Goal: Information Seeking & Learning: Learn about a topic

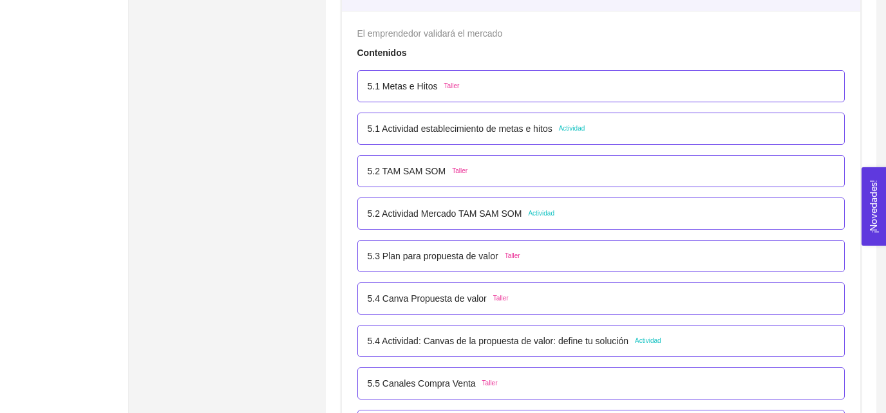
scroll to position [2458, 0]
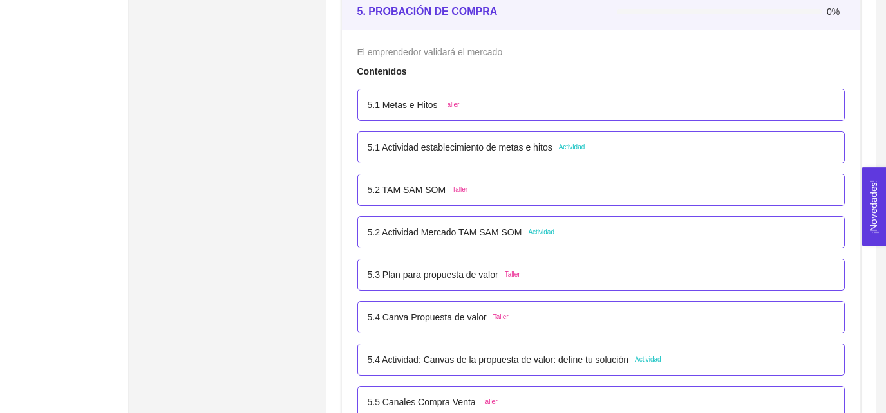
click at [590, 191] on div "5.2 [PERSON_NAME] SOM Taller" at bounding box center [601, 190] width 467 height 14
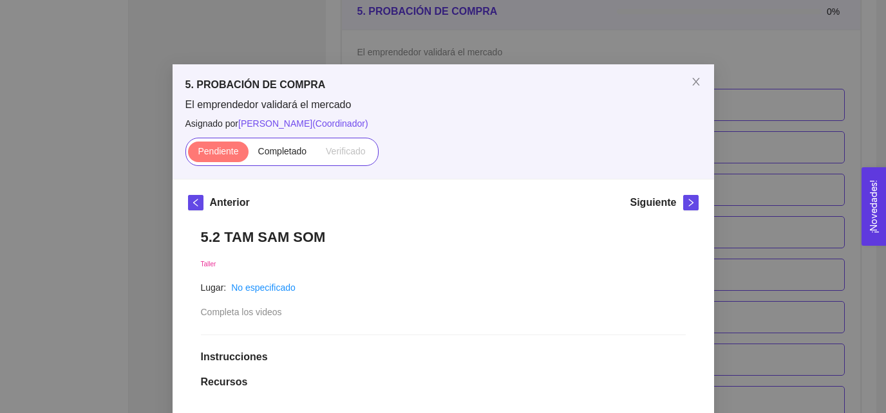
click at [293, 243] on h1 "5.2 TAM SAM SOM" at bounding box center [443, 237] width 485 height 17
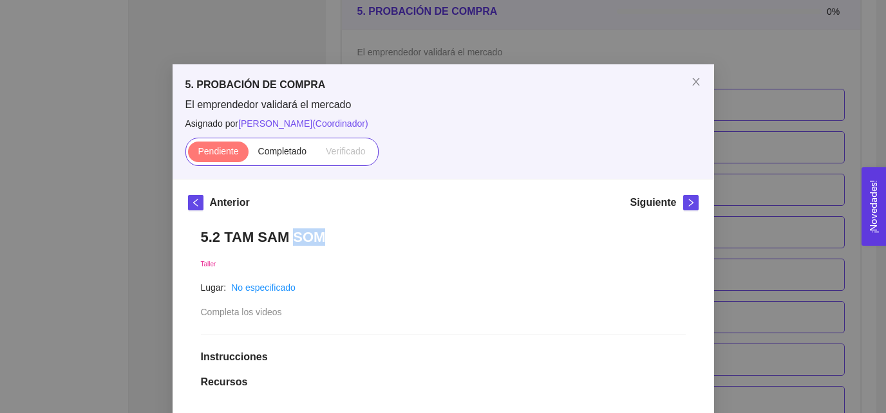
click at [293, 243] on h1 "5.2 TAM SAM SOM" at bounding box center [443, 237] width 485 height 17
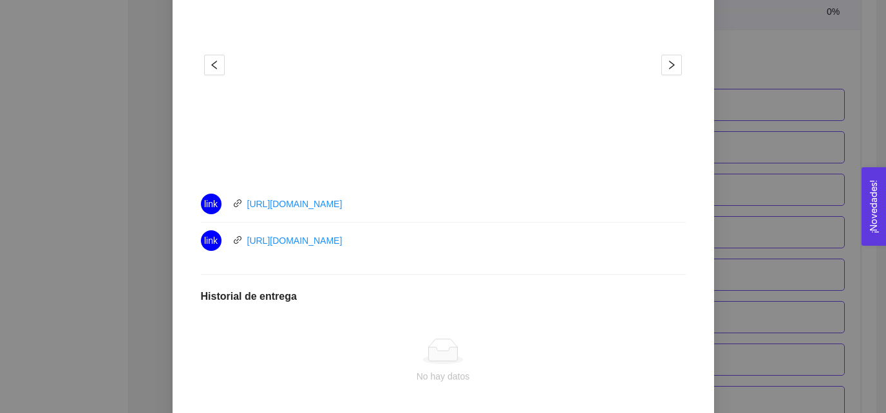
scroll to position [456, 0]
click at [385, 205] on div "link [URL][DOMAIN_NAME]" at bounding box center [346, 203] width 290 height 21
click at [390, 239] on div "link [URL][DOMAIN_NAME]" at bounding box center [346, 240] width 290 height 21
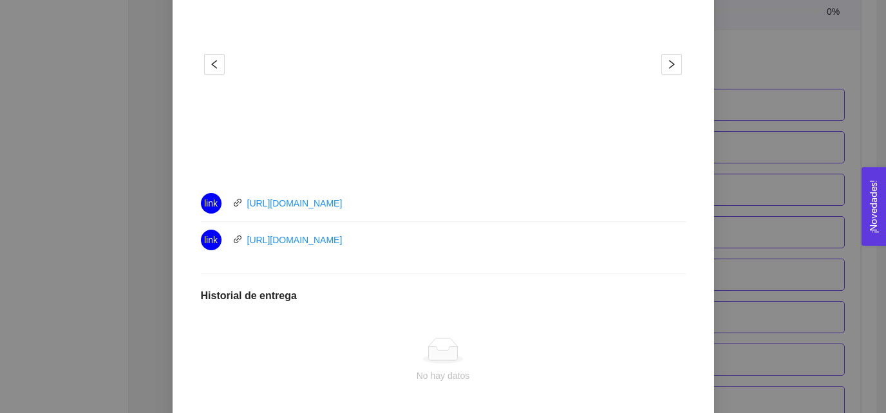
click at [390, 239] on div "link [URL][DOMAIN_NAME]" at bounding box center [346, 240] width 290 height 21
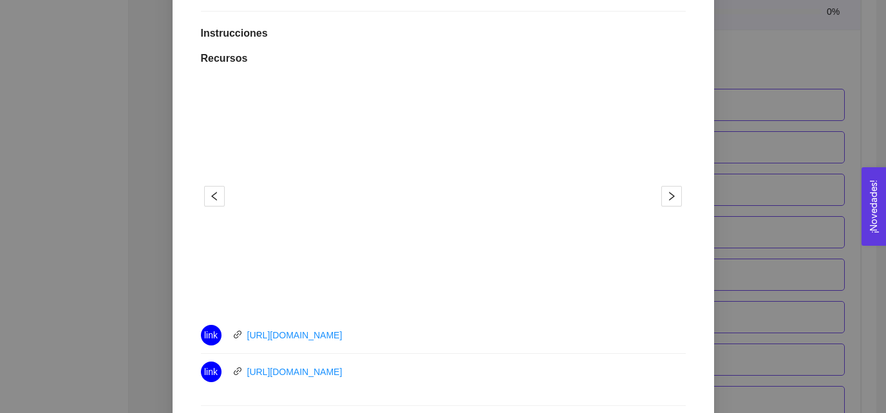
scroll to position [321, 0]
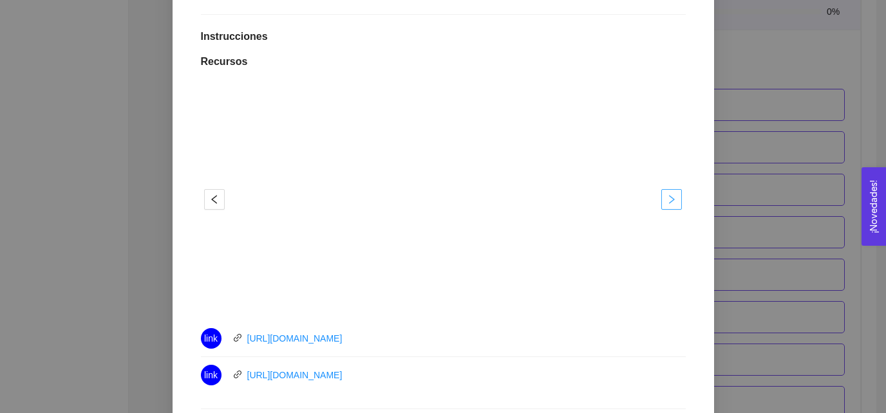
click at [666, 197] on span "right" at bounding box center [671, 199] width 19 height 10
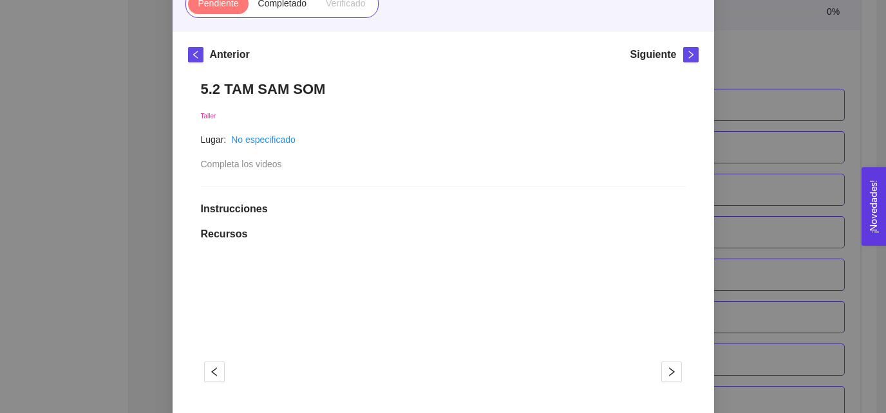
scroll to position [130, 0]
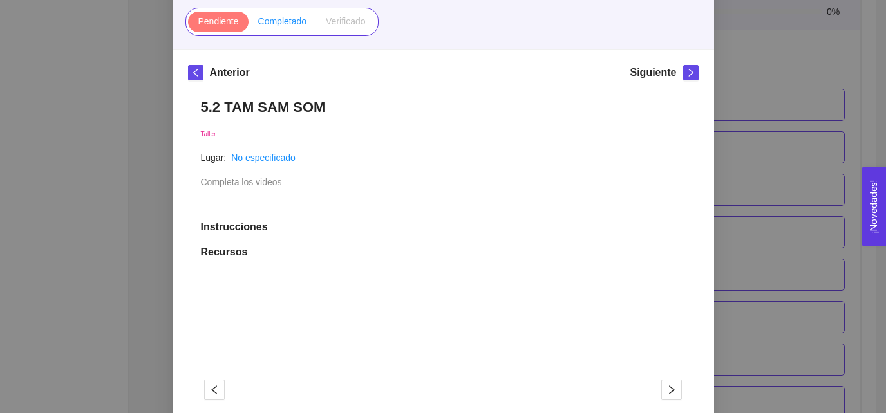
click at [270, 30] on label "Completado" at bounding box center [283, 22] width 68 height 21
click at [249, 24] on input "Completado" at bounding box center [249, 24] width 0 height 0
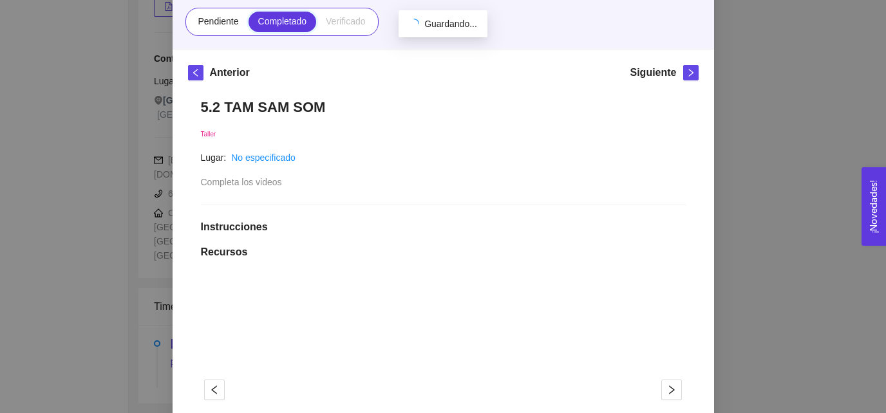
scroll to position [270, 0]
click at [689, 71] on icon "right" at bounding box center [690, 72] width 9 height 9
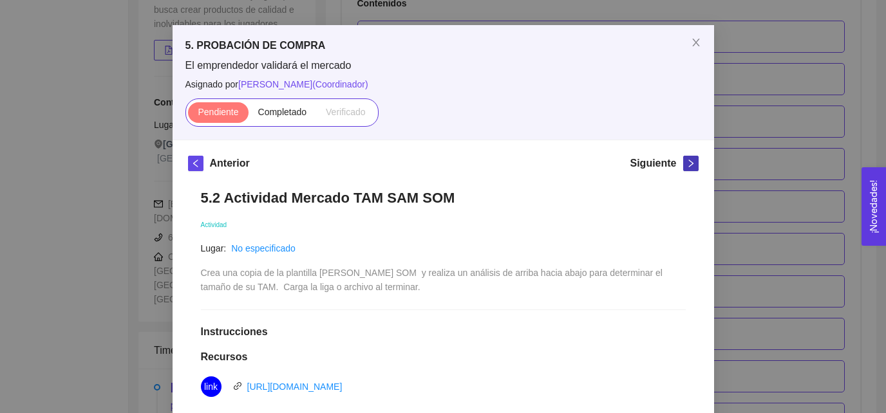
scroll to position [0, 0]
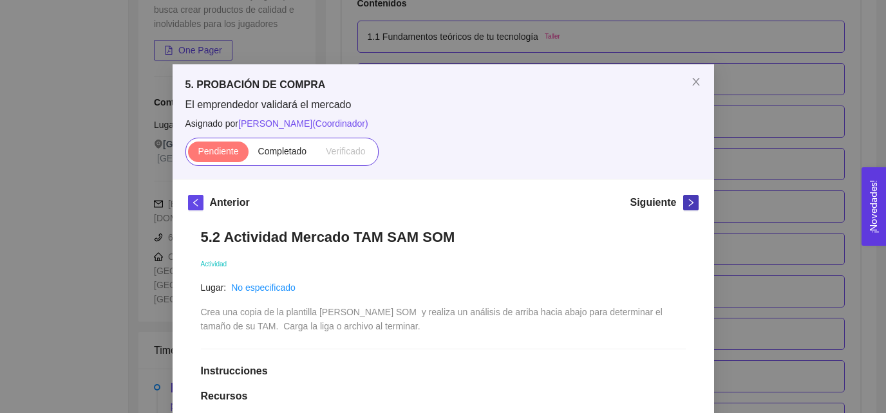
click at [687, 207] on button "button" at bounding box center [690, 202] width 15 height 15
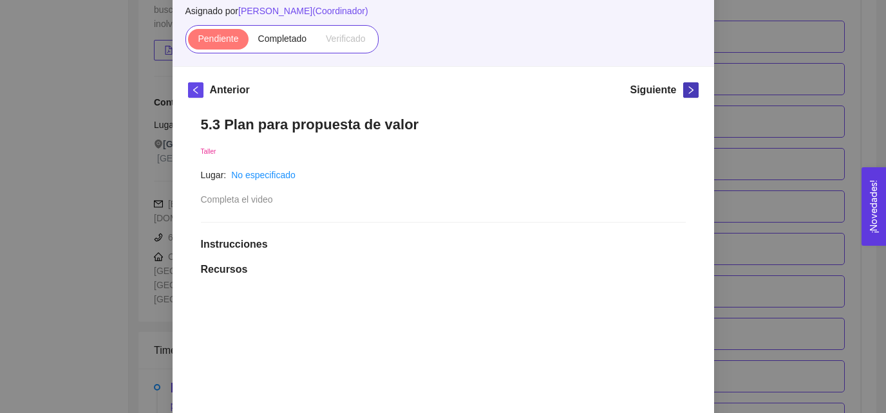
scroll to position [117, 0]
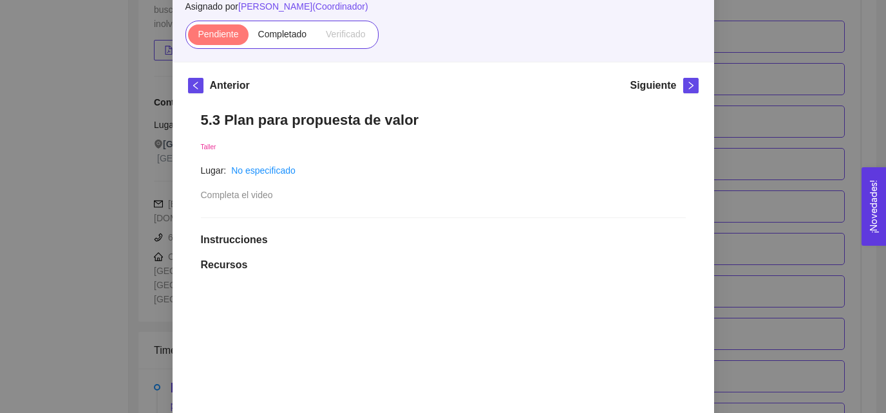
click at [383, 124] on h1 "5.3 Plan para propuesta de valor" at bounding box center [443, 119] width 485 height 17
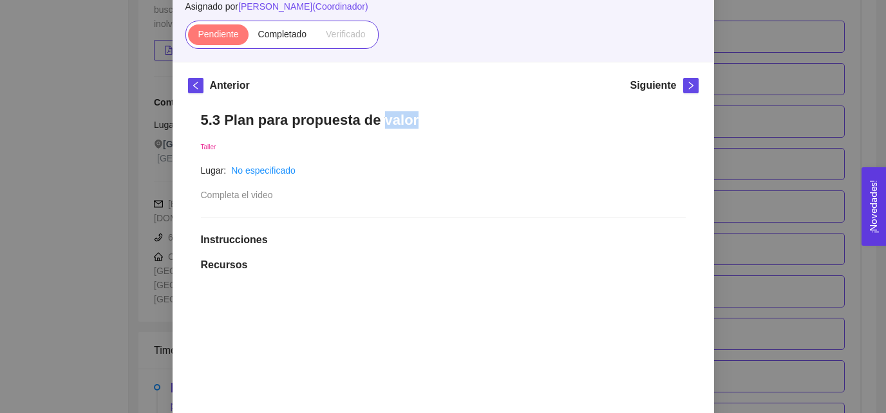
click at [383, 124] on h1 "5.3 Plan para propuesta de valor" at bounding box center [443, 119] width 485 height 17
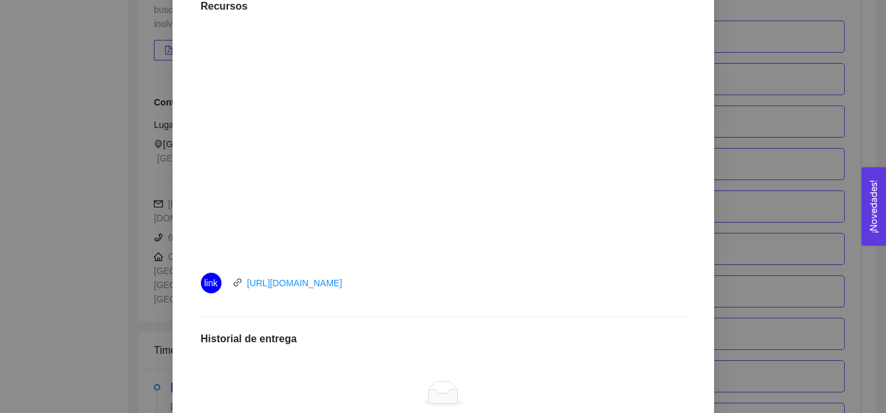
scroll to position [379, 0]
click at [380, 285] on div "link [URL][DOMAIN_NAME]" at bounding box center [346, 280] width 290 height 21
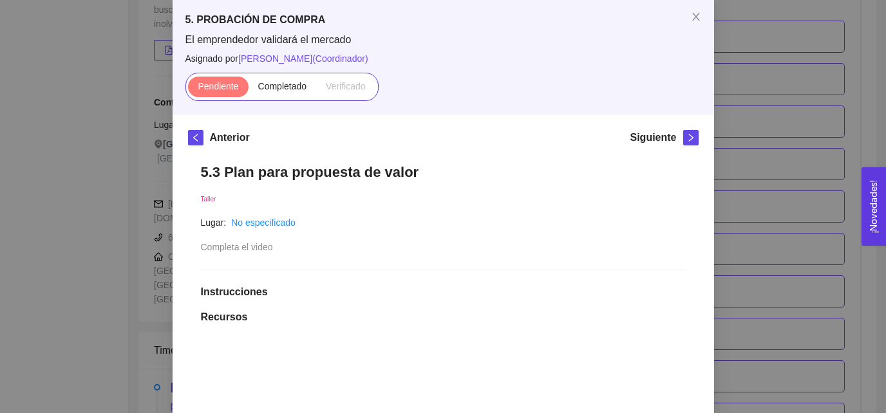
scroll to position [0, 0]
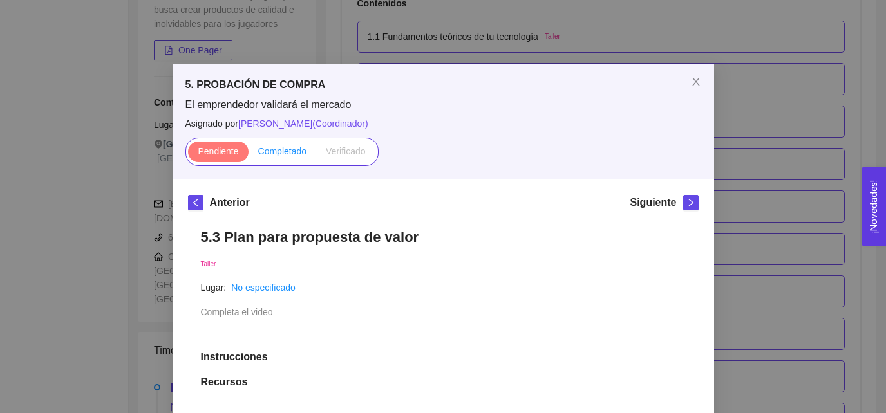
click at [287, 142] on label "Completado" at bounding box center [283, 152] width 68 height 21
click at [249, 155] on input "Completado" at bounding box center [249, 155] width 0 height 0
click at [693, 199] on icon "right" at bounding box center [690, 202] width 9 height 9
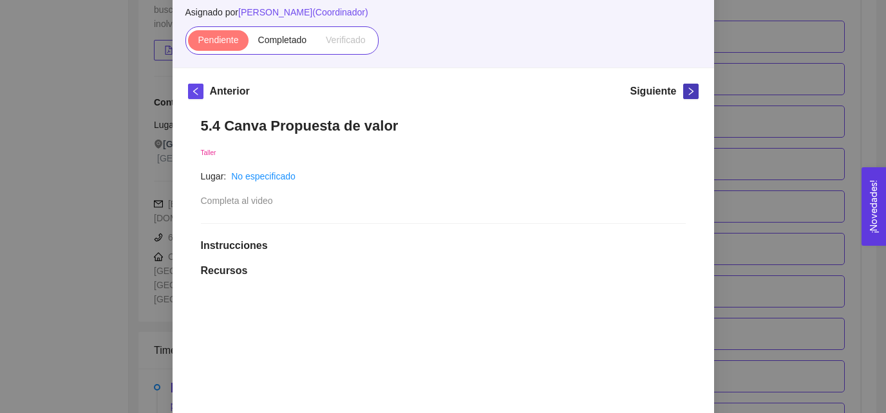
scroll to position [128, 0]
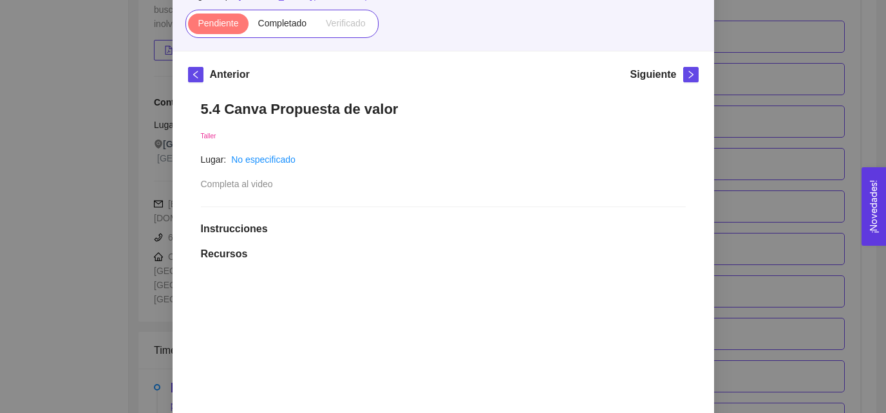
click at [436, 104] on h1 "5.4 Canva Propuesta de valor" at bounding box center [443, 108] width 485 height 17
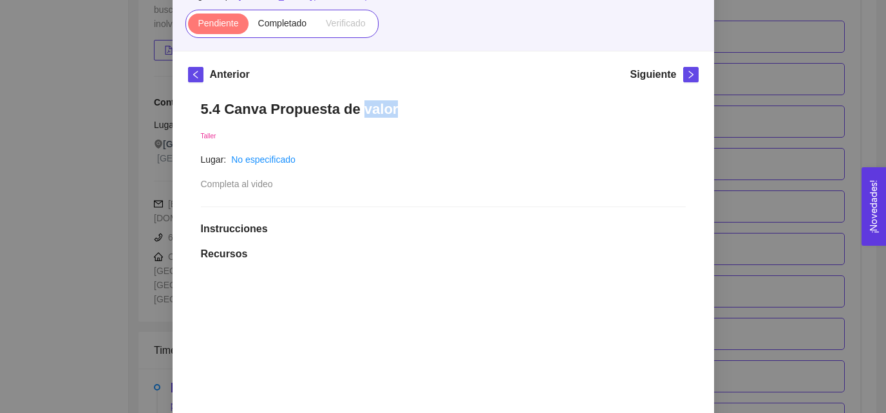
click at [436, 104] on h1 "5.4 Canva Propuesta de valor" at bounding box center [443, 108] width 485 height 17
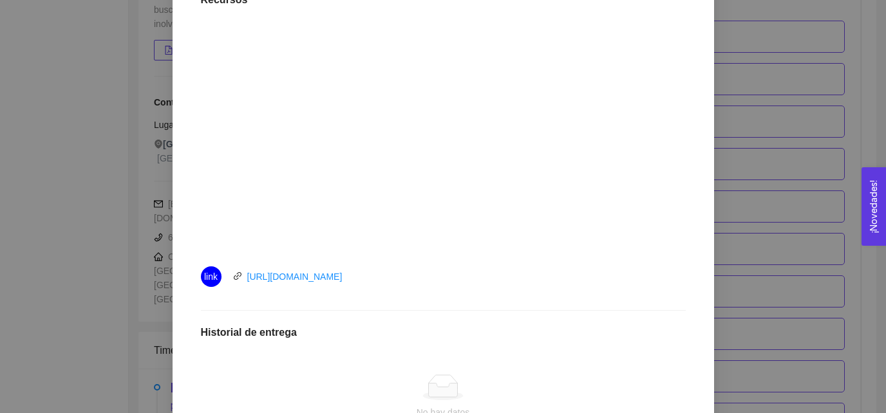
scroll to position [386, 0]
click at [375, 276] on div "link [URL][DOMAIN_NAME]" at bounding box center [346, 273] width 290 height 21
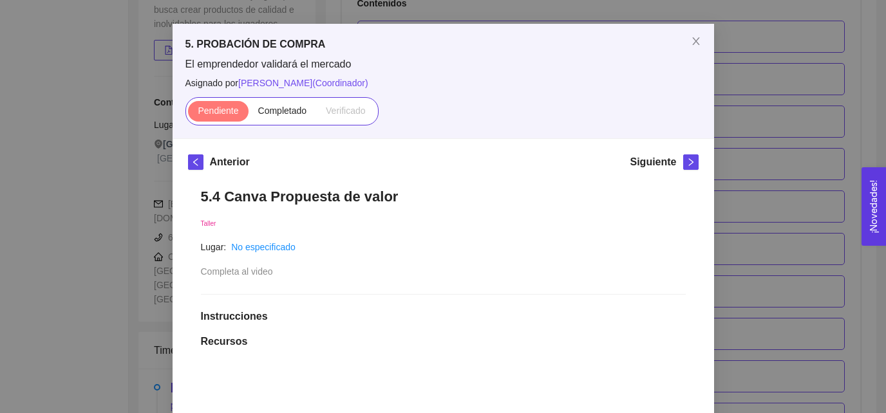
scroll to position [41, 0]
click at [255, 101] on label "Completado" at bounding box center [283, 110] width 68 height 21
click at [249, 113] on input "Completado" at bounding box center [249, 113] width 0 height 0
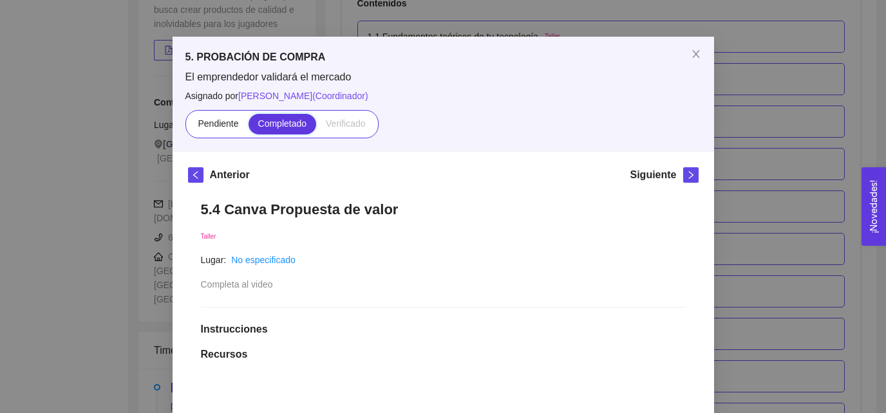
scroll to position [0, 0]
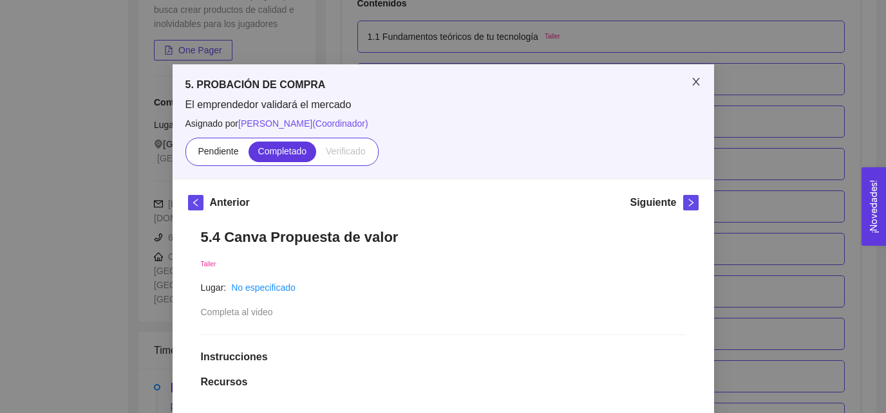
click at [692, 88] on span "Close" at bounding box center [696, 82] width 36 height 36
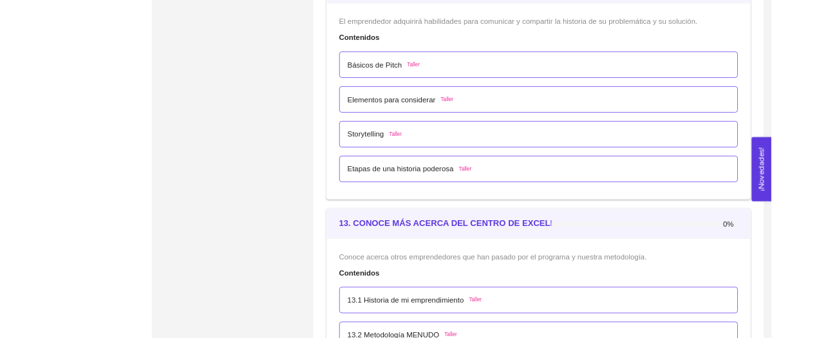
scroll to position [5440, 0]
